Goal: Task Accomplishment & Management: Complete application form

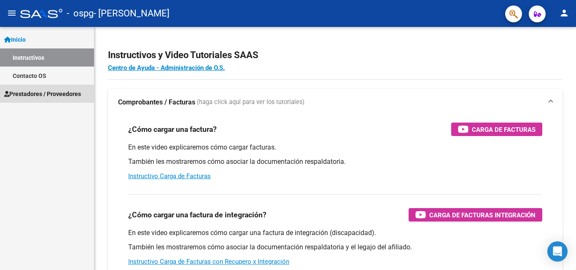
click at [29, 94] on span "Prestadores / Proveedores" at bounding box center [42, 93] width 77 height 9
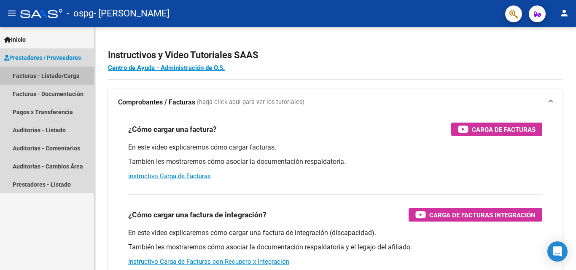
click at [30, 73] on link "Facturas - Listado/Carga" at bounding box center [47, 76] width 94 height 18
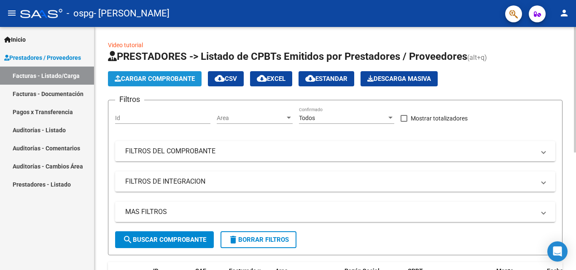
click at [153, 80] on span "Cargar Comprobante" at bounding box center [155, 79] width 80 height 8
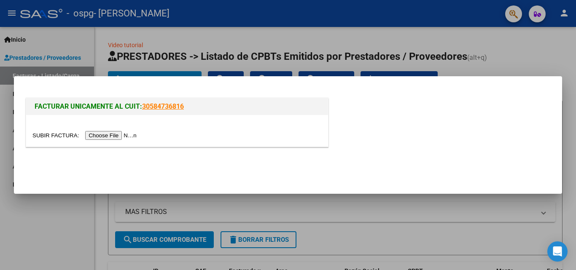
click at [126, 136] on input "file" at bounding box center [85, 135] width 107 height 9
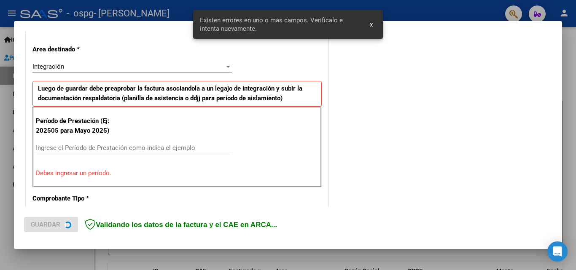
scroll to position [190, 0]
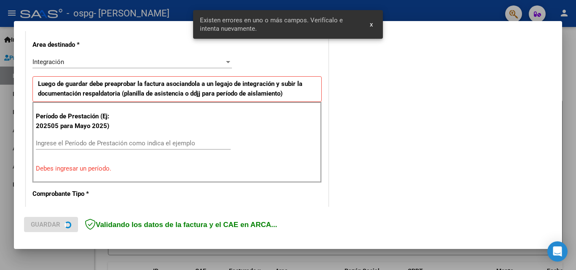
click at [86, 143] on input "Ingrese el Período de Prestación como indica el ejemplo" at bounding box center [133, 144] width 195 height 8
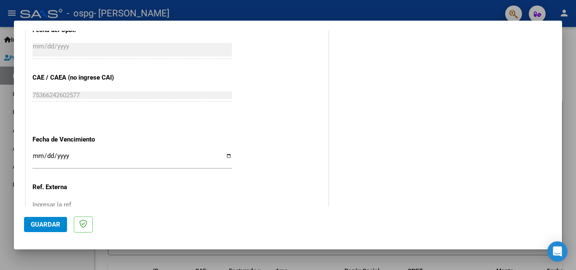
scroll to position [567, 0]
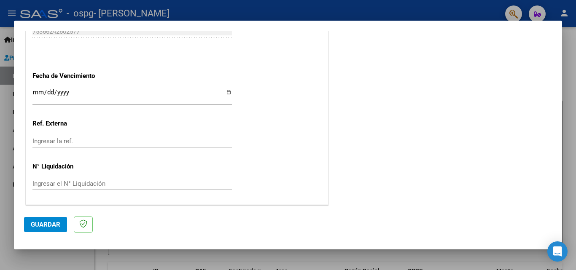
type input "202508"
click at [48, 224] on span "Guardar" at bounding box center [46, 225] width 30 height 8
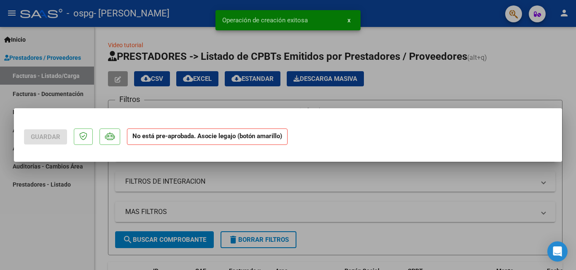
scroll to position [0, 0]
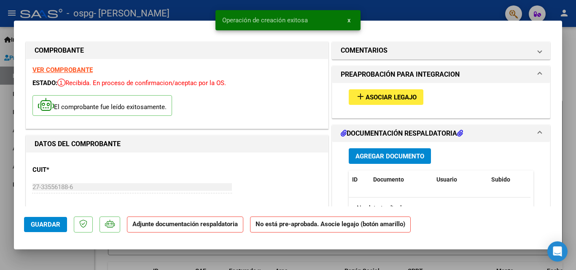
click at [403, 100] on span "Asociar Legajo" at bounding box center [391, 98] width 51 height 8
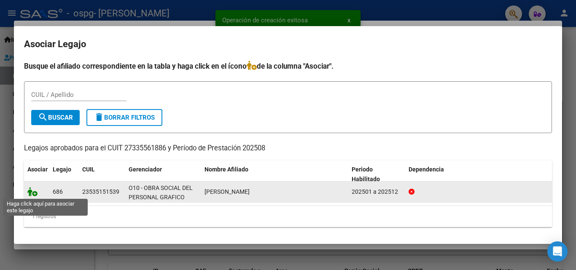
click at [32, 195] on icon at bounding box center [32, 191] width 10 height 9
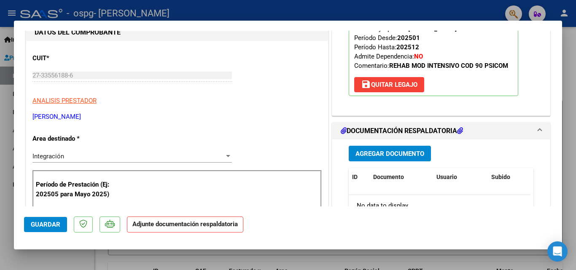
scroll to position [127, 0]
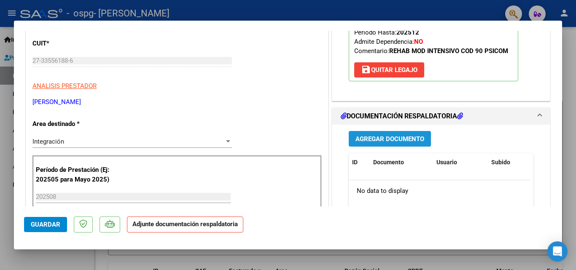
click at [411, 136] on span "Agregar Documento" at bounding box center [390, 139] width 69 height 8
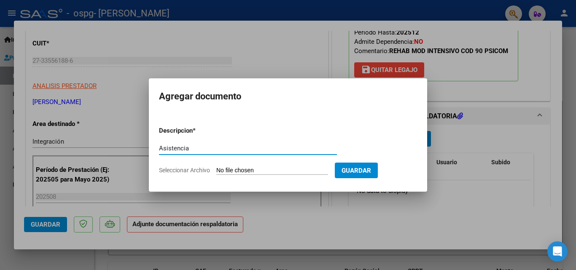
type input "Asistencia"
click at [238, 170] on input "Seleccionar Archivo" at bounding box center [272, 171] width 112 height 8
type input "C:\fakepath\Asistencia [DATE].pdf"
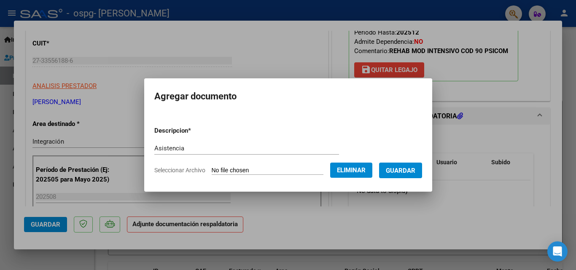
click at [405, 172] on span "Guardar" at bounding box center [401, 171] width 30 height 8
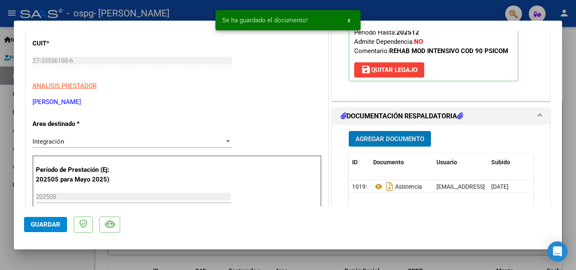
click at [404, 141] on span "Agregar Documento" at bounding box center [390, 139] width 69 height 8
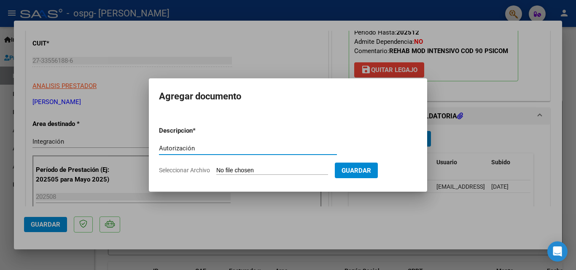
type input "Autorización"
click at [279, 173] on input "Seleccionar Archivo" at bounding box center [272, 171] width 112 height 8
type input "C:\fakepath\AUTORIZACIONES 2025.pdf"
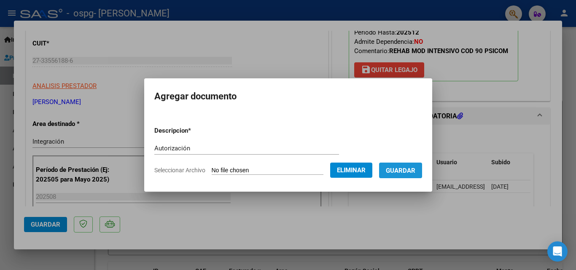
click at [412, 172] on span "Guardar" at bounding box center [401, 171] width 30 height 8
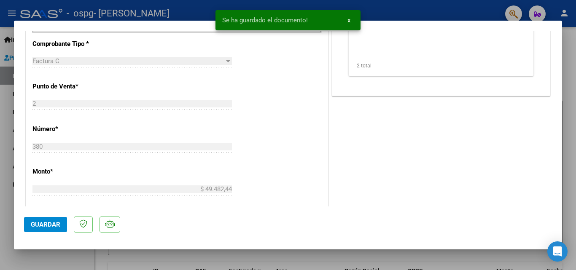
scroll to position [338, 0]
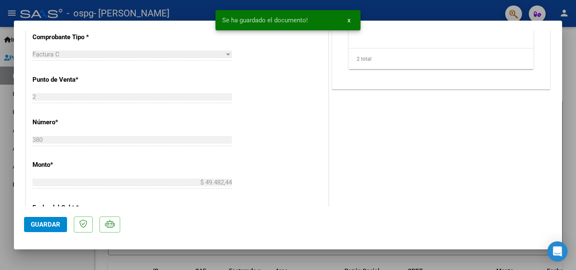
click at [49, 225] on span "Guardar" at bounding box center [46, 225] width 30 height 8
click at [350, 22] on span "x" at bounding box center [349, 20] width 3 height 8
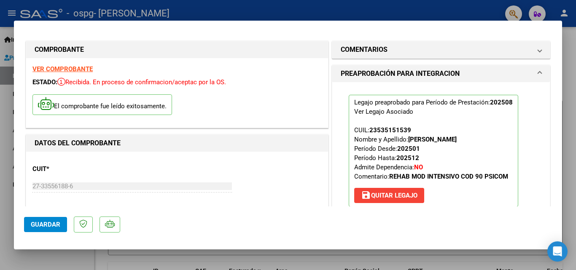
scroll to position [0, 0]
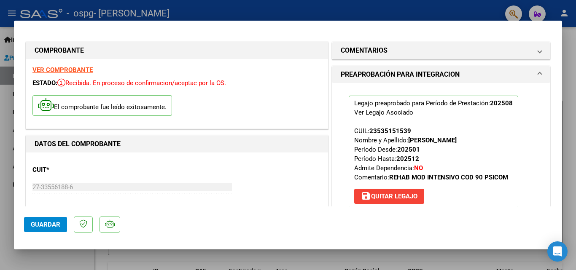
click at [570, 97] on div at bounding box center [288, 135] width 576 height 270
type input "$ 0,00"
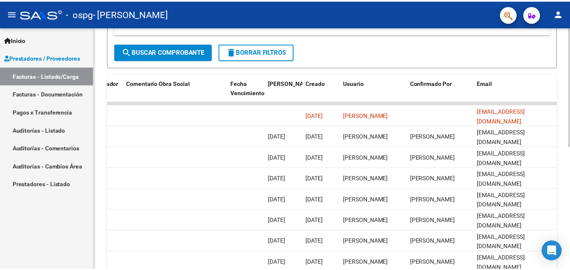
scroll to position [123, 0]
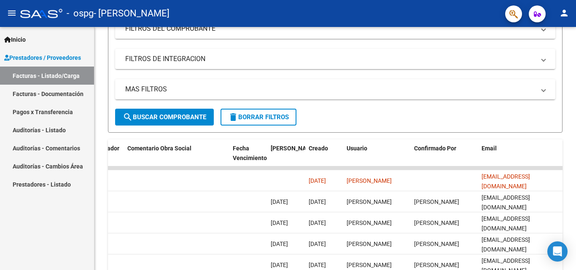
click at [569, 12] on mat-icon "person" at bounding box center [564, 13] width 10 height 10
click at [557, 54] on button "exit_to_app Salir" at bounding box center [547, 56] width 51 height 20
